Goal: Transaction & Acquisition: Purchase product/service

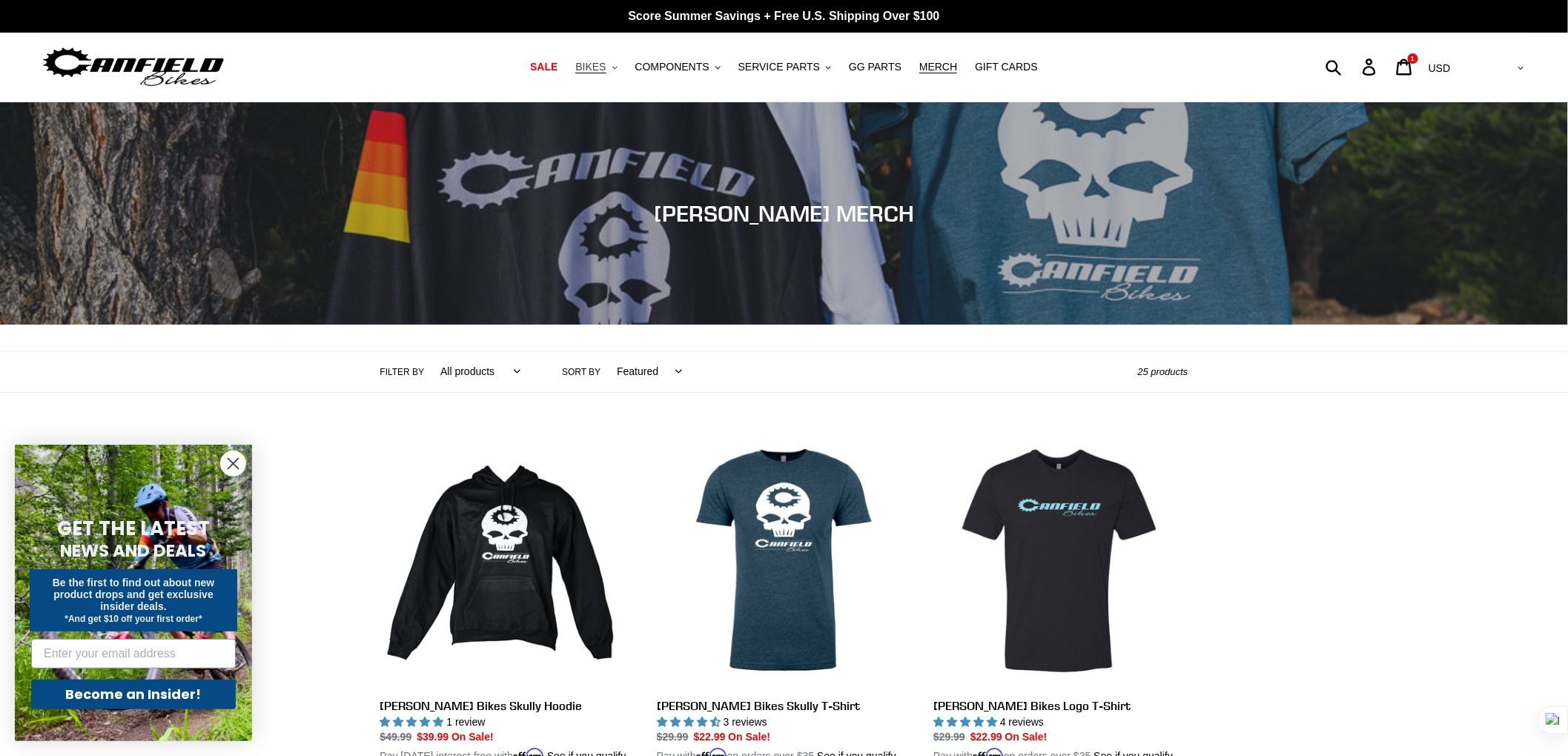
click at [605, 69] on span "BIKES" at bounding box center [590, 66] width 30 height 12
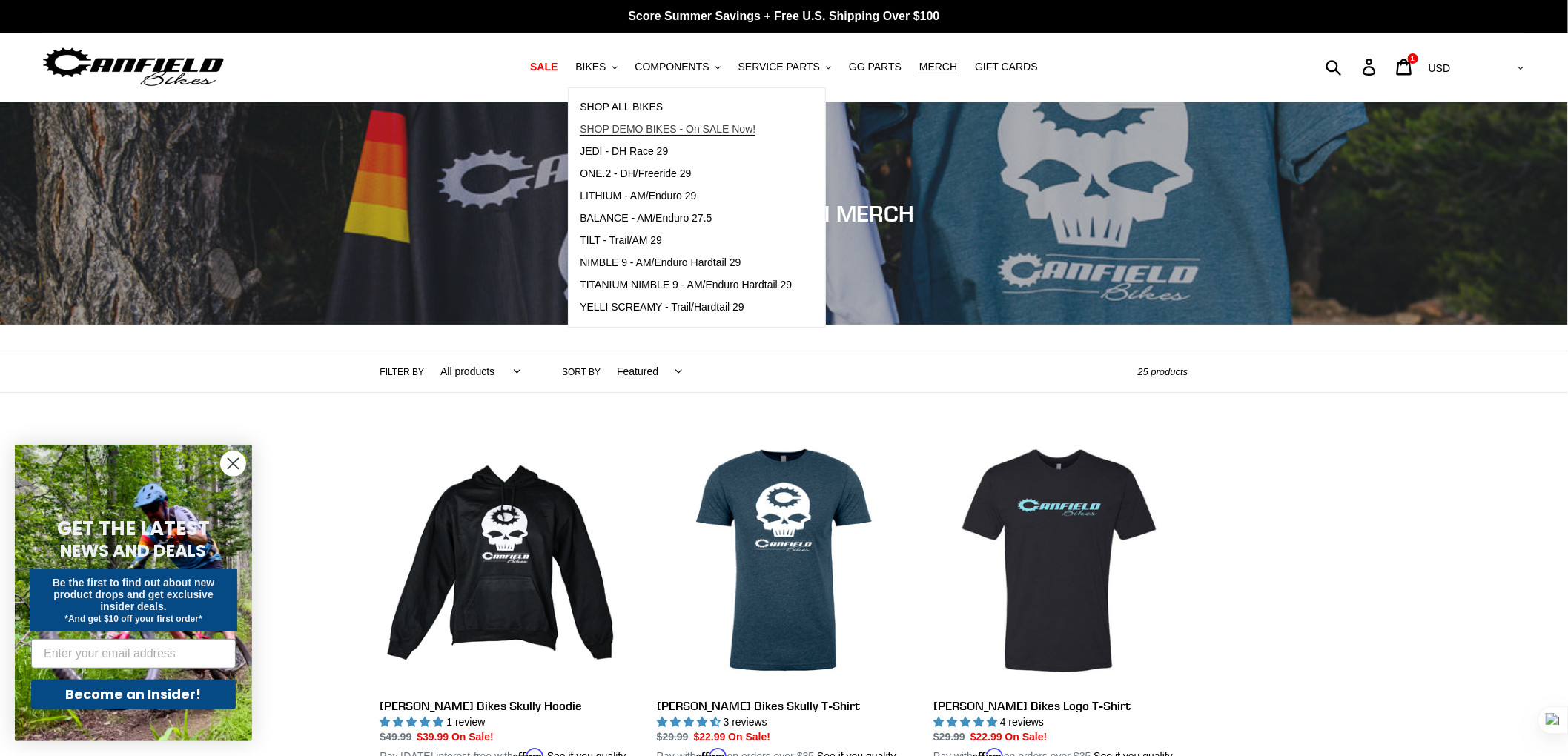
click at [664, 129] on span "SHOP DEMO BIKES - On SALE Now!" at bounding box center [668, 129] width 176 height 12
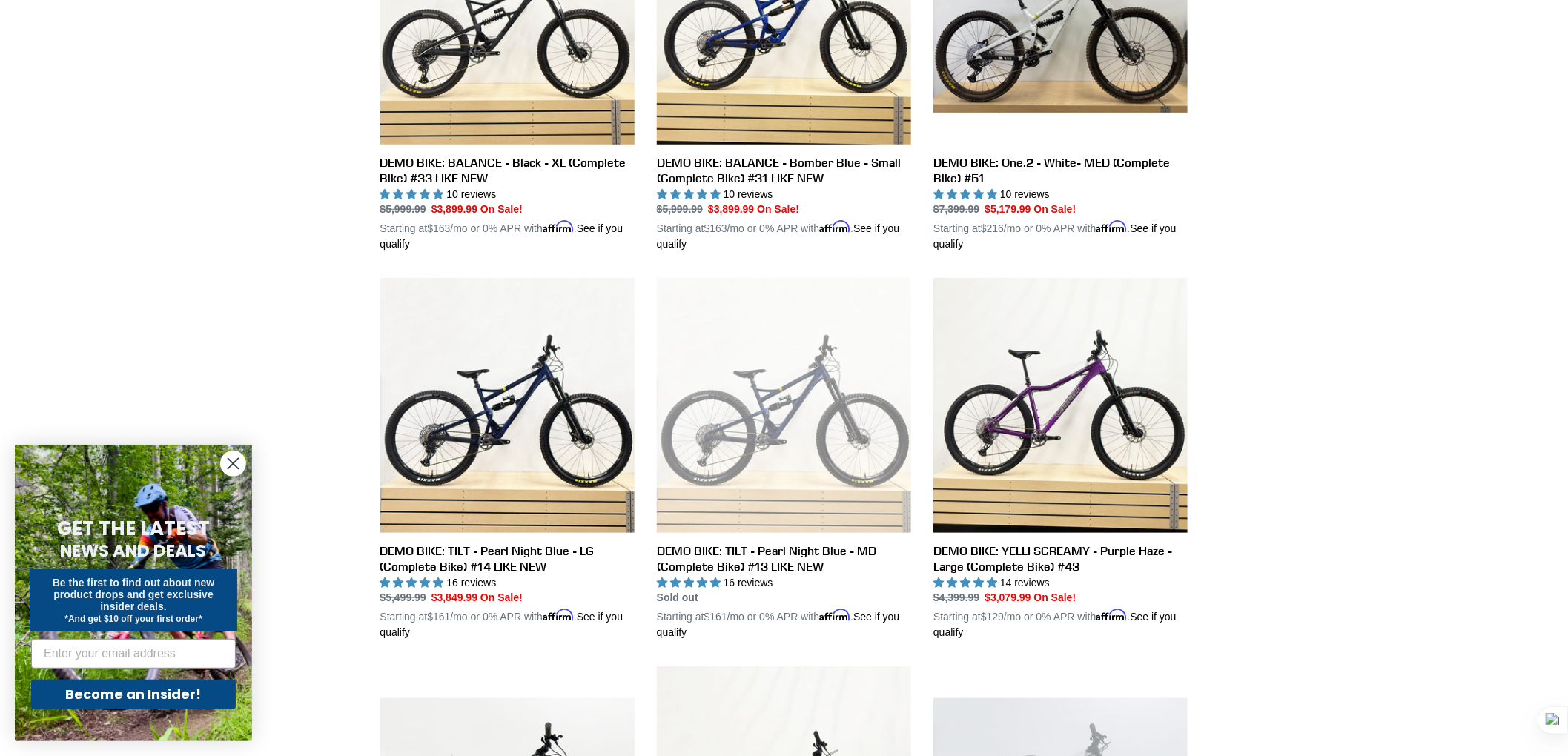
scroll to position [544, 0]
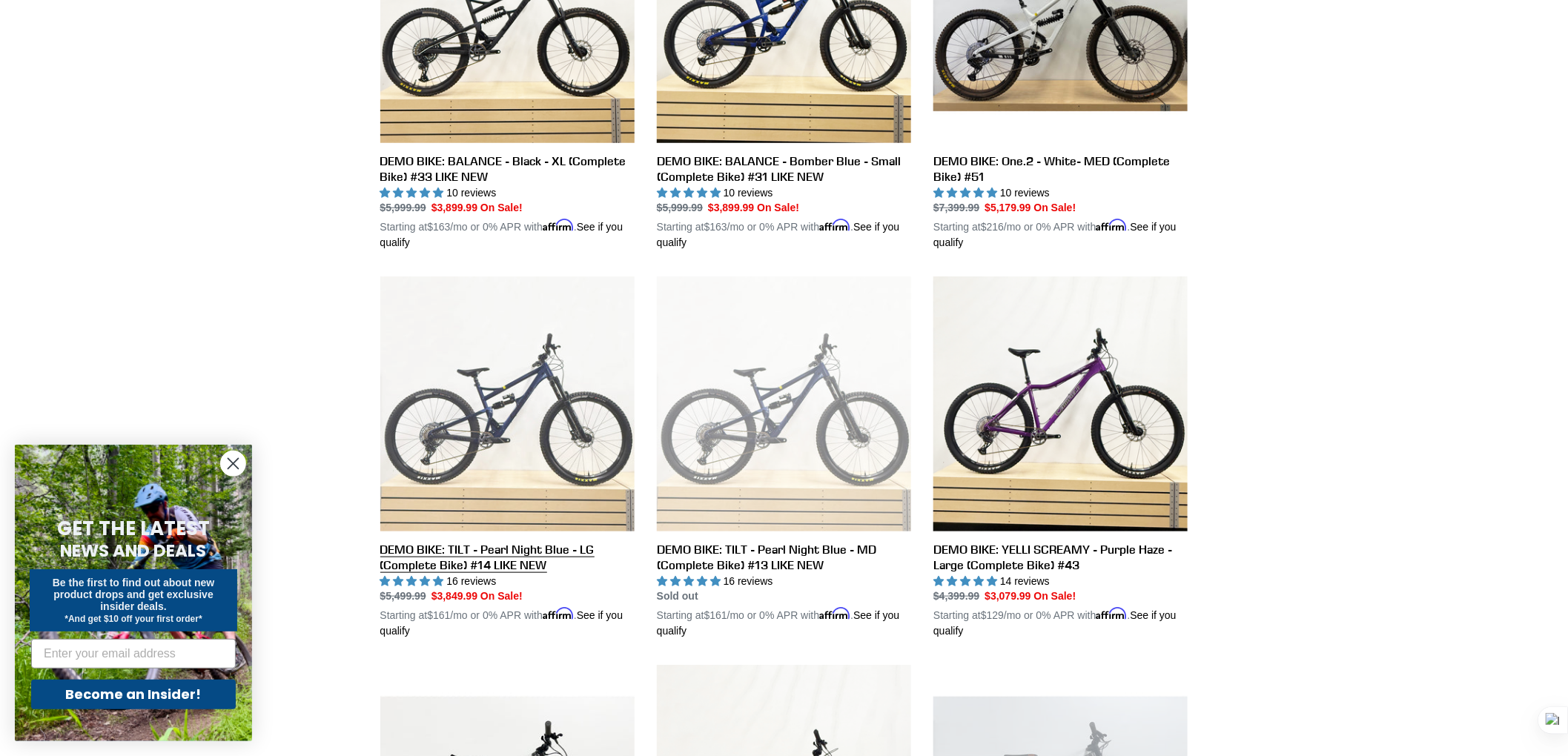
click at [498, 375] on link "DEMO BIKE: TILT - Pearl Night Blue - LG (Complete Bike) #14 LIKE NEW" at bounding box center [508, 457] width 255 height 362
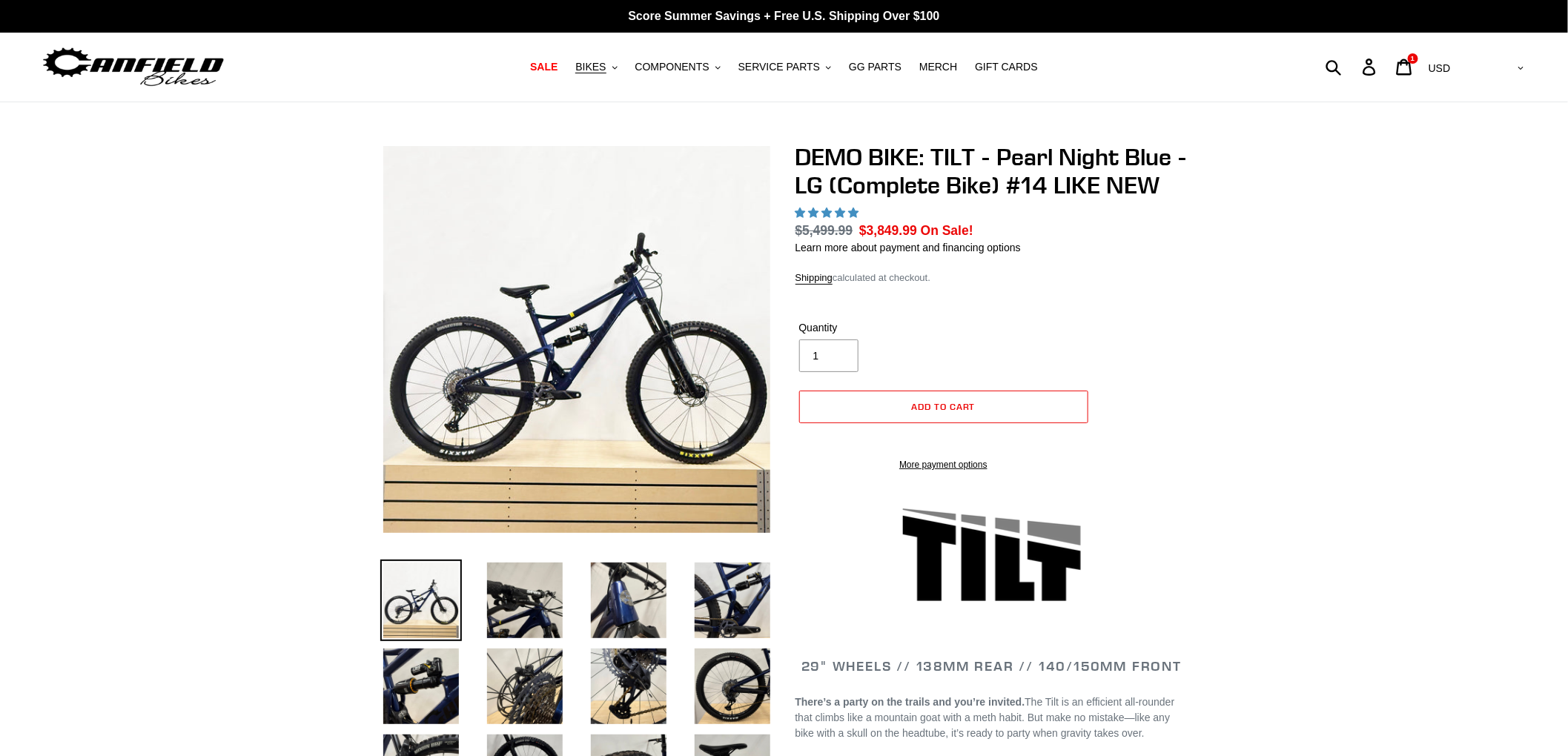
select select "highest-rating"
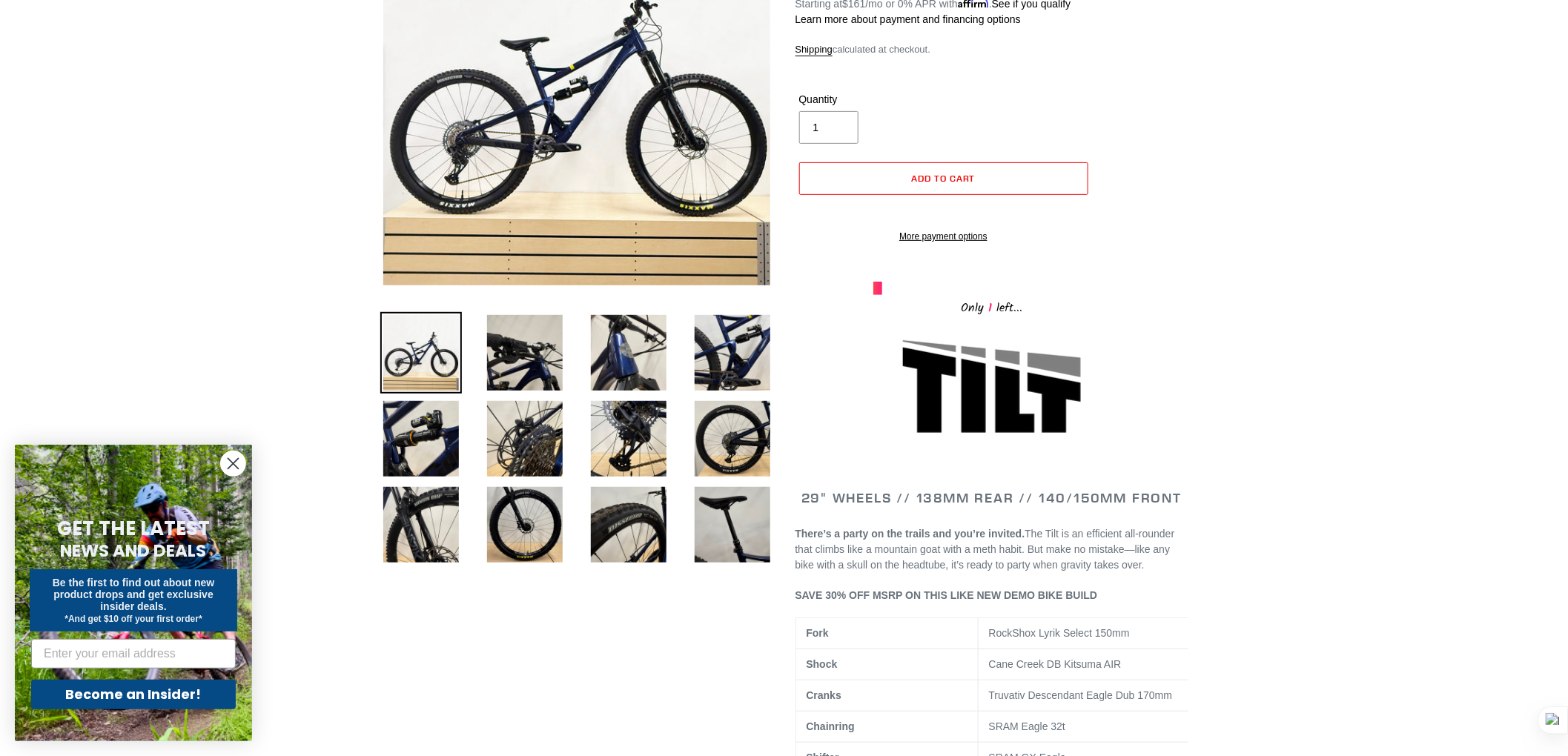
scroll to position [272, 0]
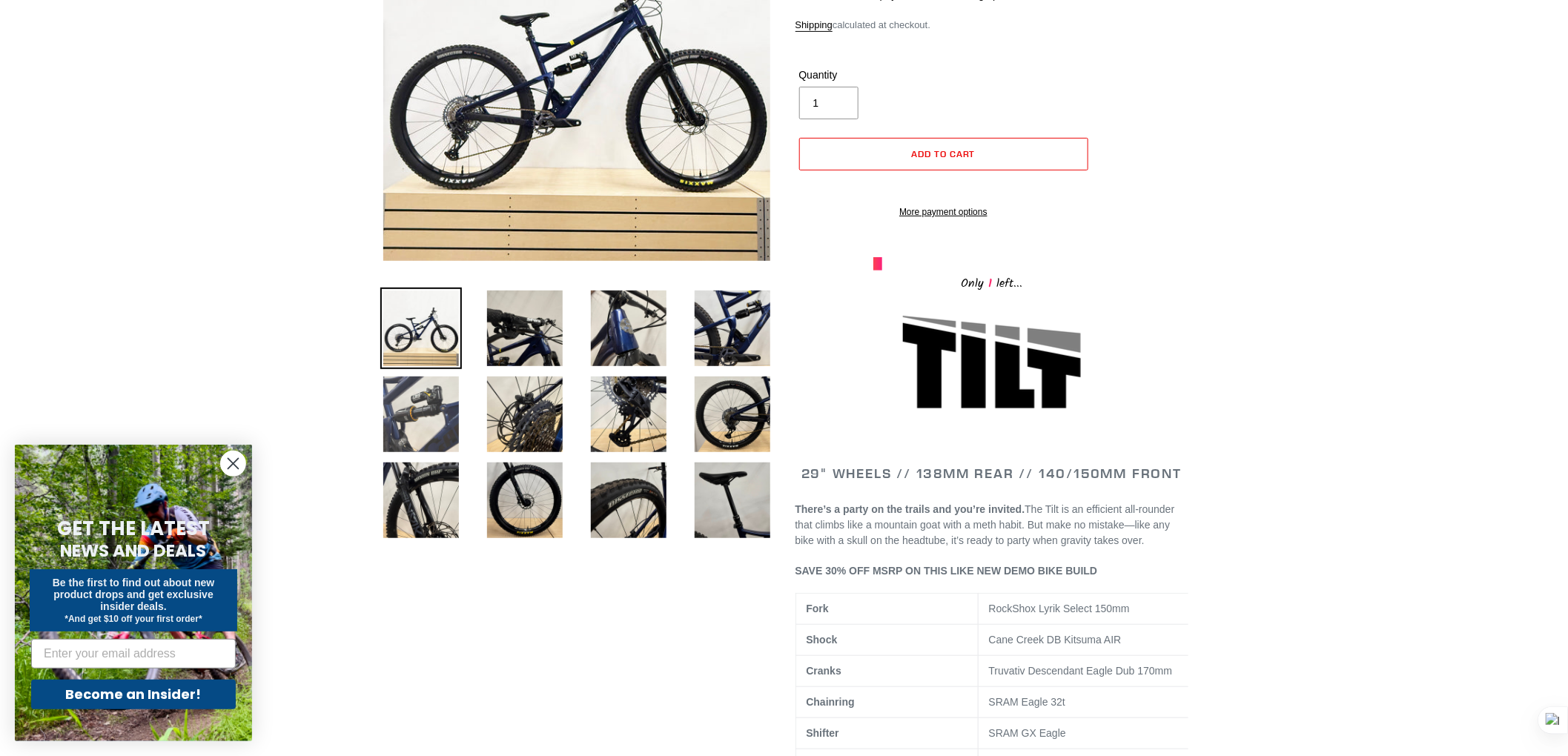
click at [444, 420] on img at bounding box center [421, 414] width 81 height 81
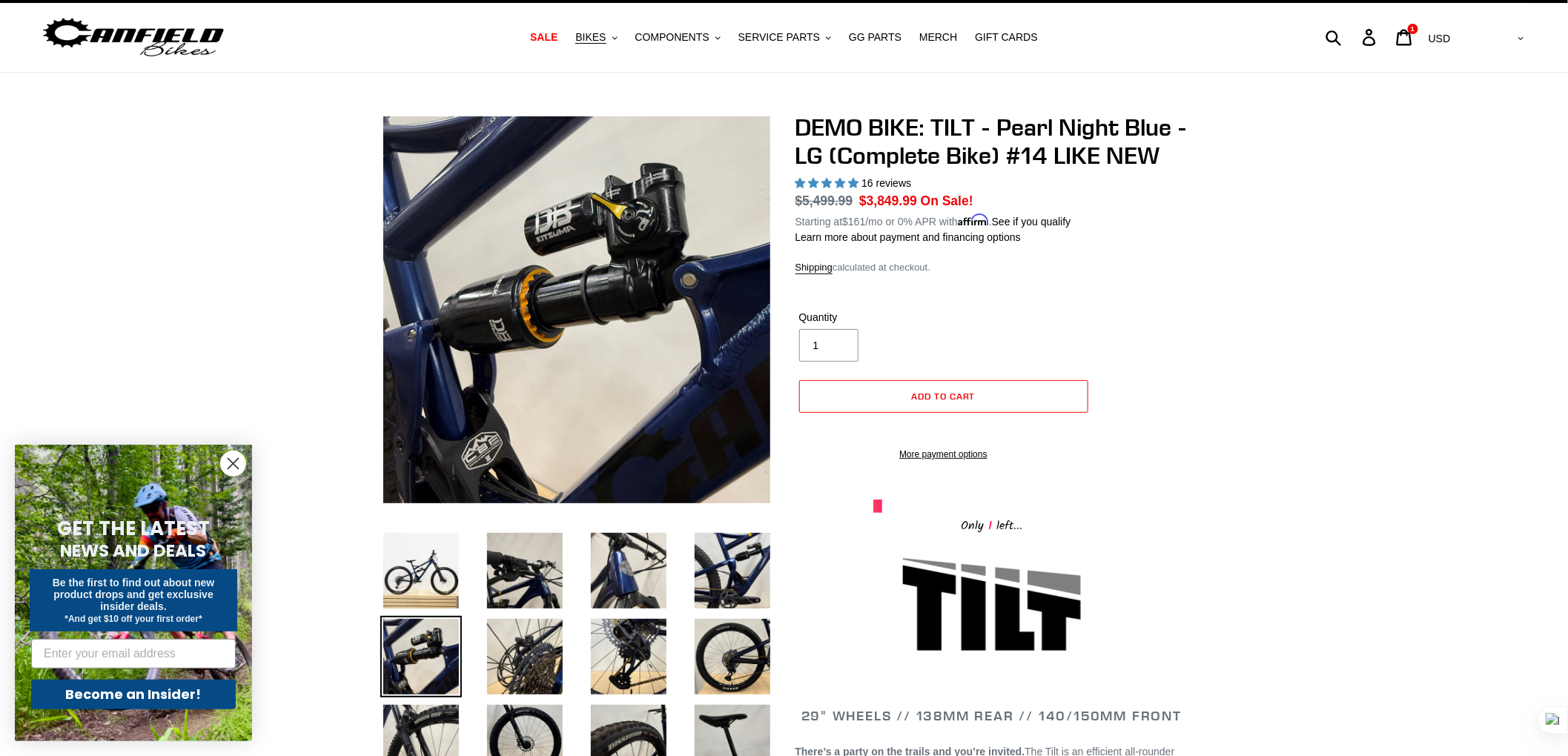
scroll to position [27, 0]
